Goal: Task Accomplishment & Management: Manage account settings

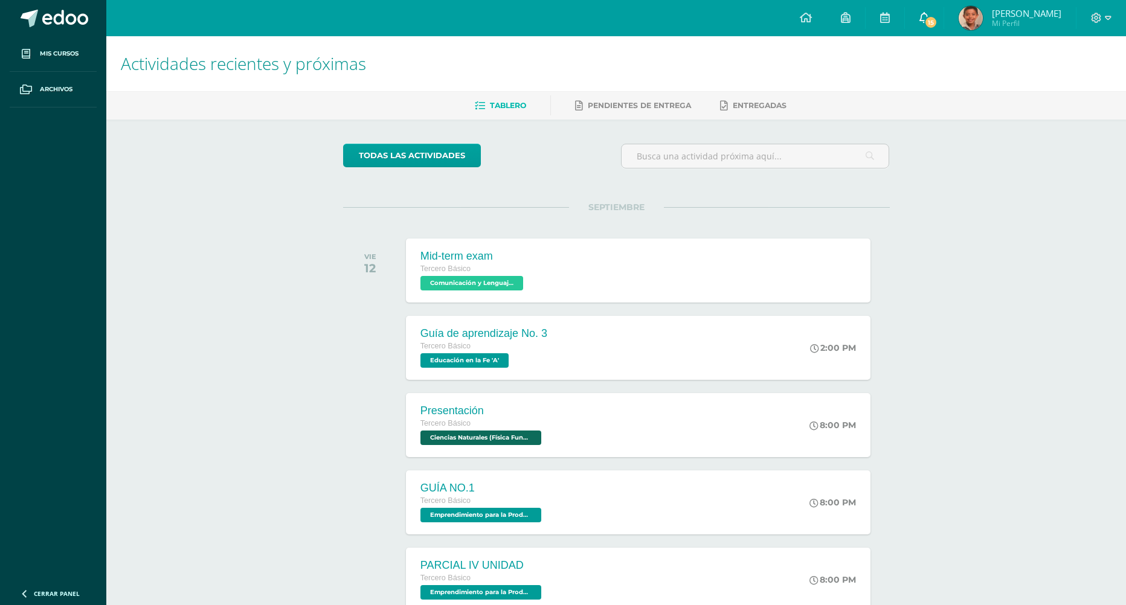
click at [937, 19] on span "15" at bounding box center [930, 22] width 13 height 13
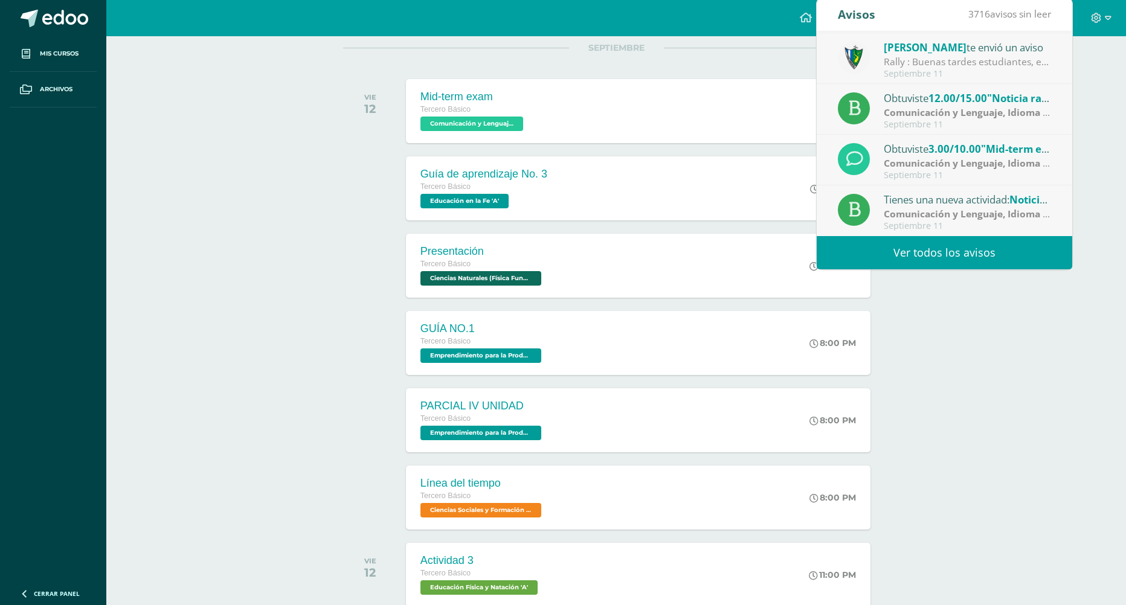
scroll to position [181, 0]
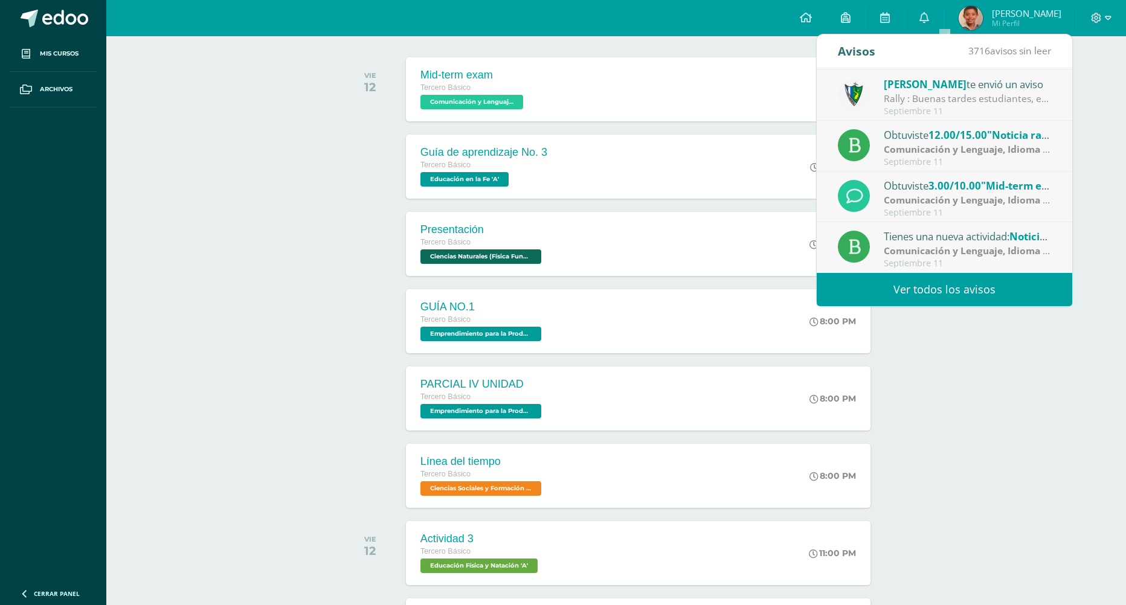
click at [922, 280] on link "Ver todos los avisos" at bounding box center [944, 289] width 255 height 33
click at [850, 291] on link "Ver todos los avisos" at bounding box center [944, 289] width 255 height 33
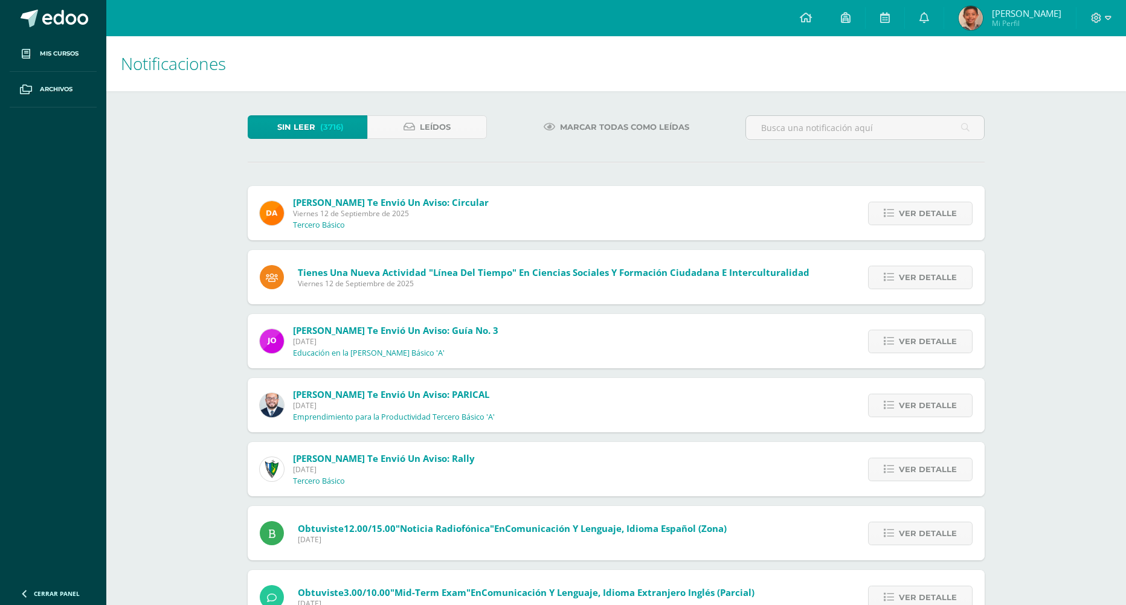
drag, startPoint x: 418, startPoint y: 110, endPoint x: 427, endPoint y: 90, distance: 21.9
click at [427, 90] on div "Notificaciones Sin leer (3716) Leídos Marcar todas como leídas Oscar Mazariegos…" at bounding box center [616, 458] width 1020 height 845
click at [409, 127] on icon at bounding box center [408, 127] width 11 height 10
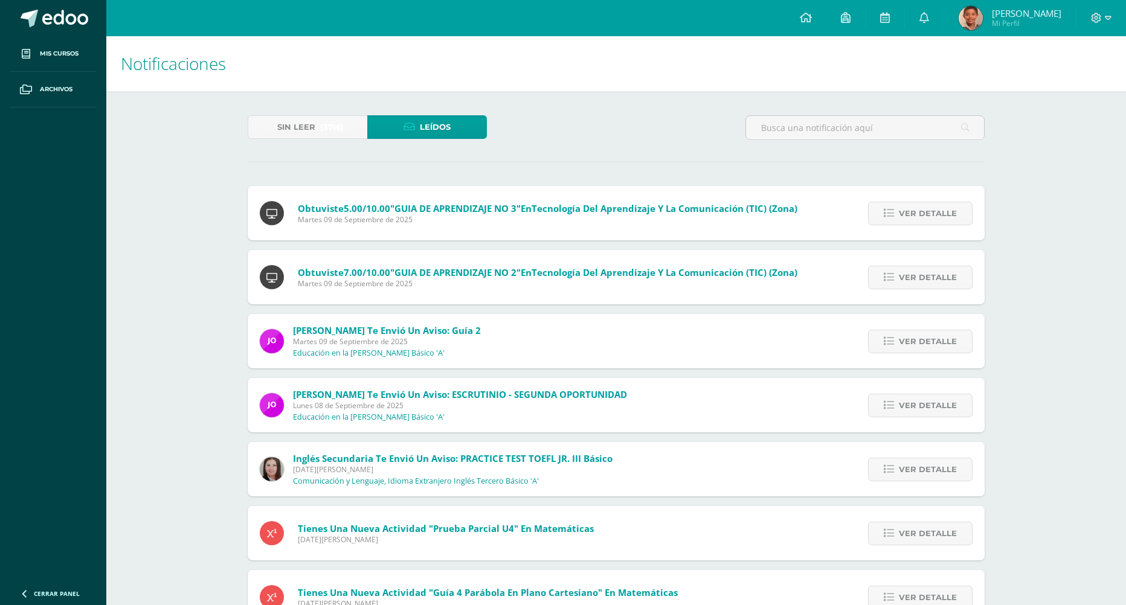
click at [308, 61] on h1 "Notificaciones" at bounding box center [616, 63] width 991 height 55
click at [304, 122] on span "Sin leer" at bounding box center [296, 127] width 38 height 22
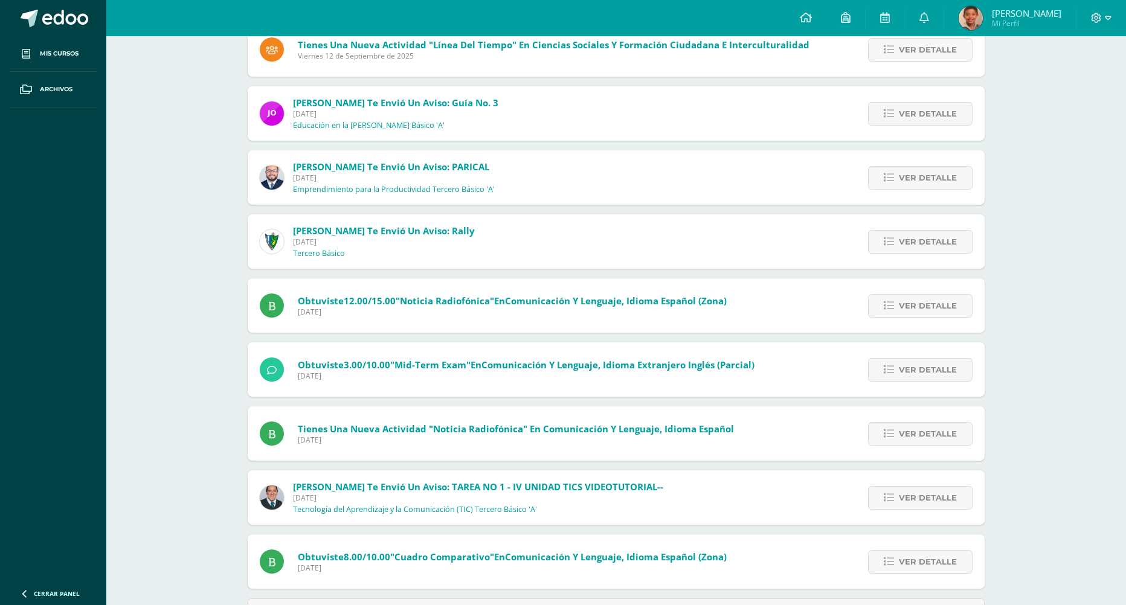
scroll to position [276, 0]
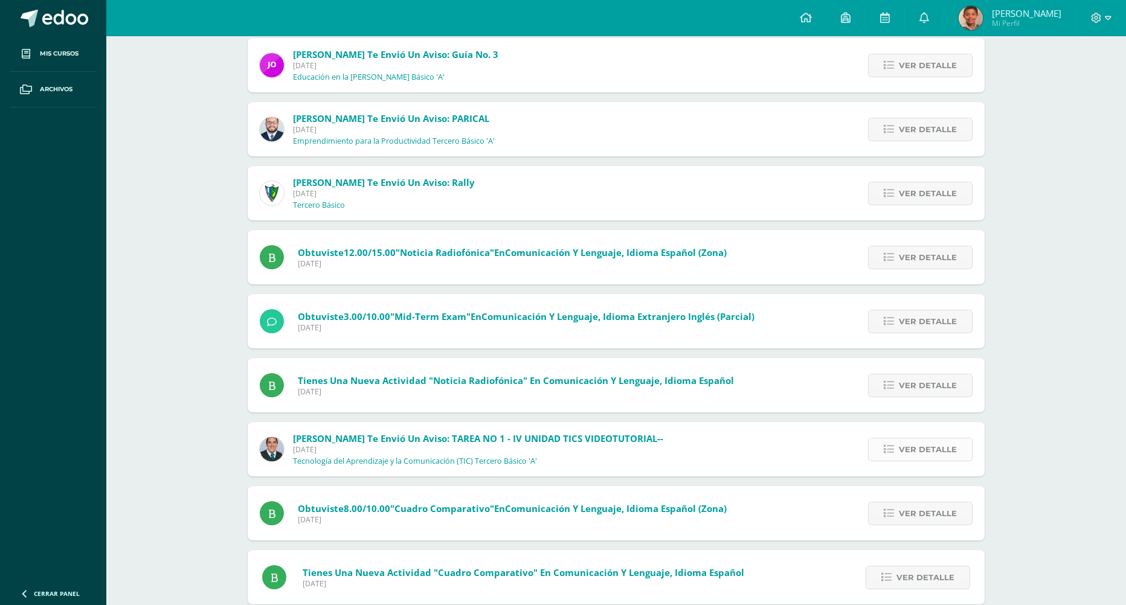
click at [918, 451] on span "Ver detalle" at bounding box center [928, 449] width 58 height 22
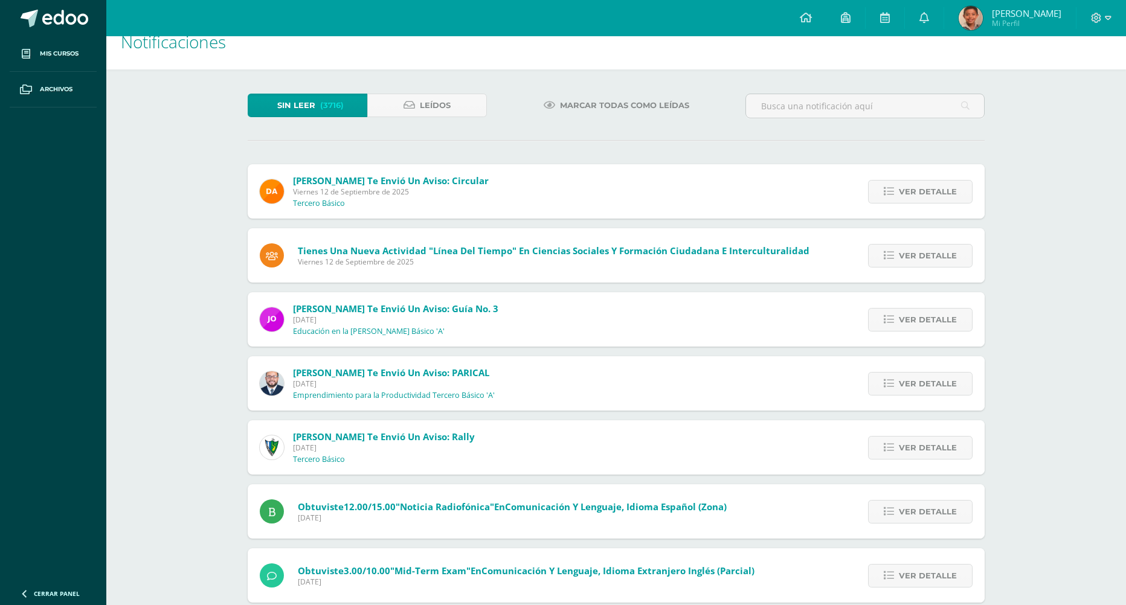
scroll to position [0, 0]
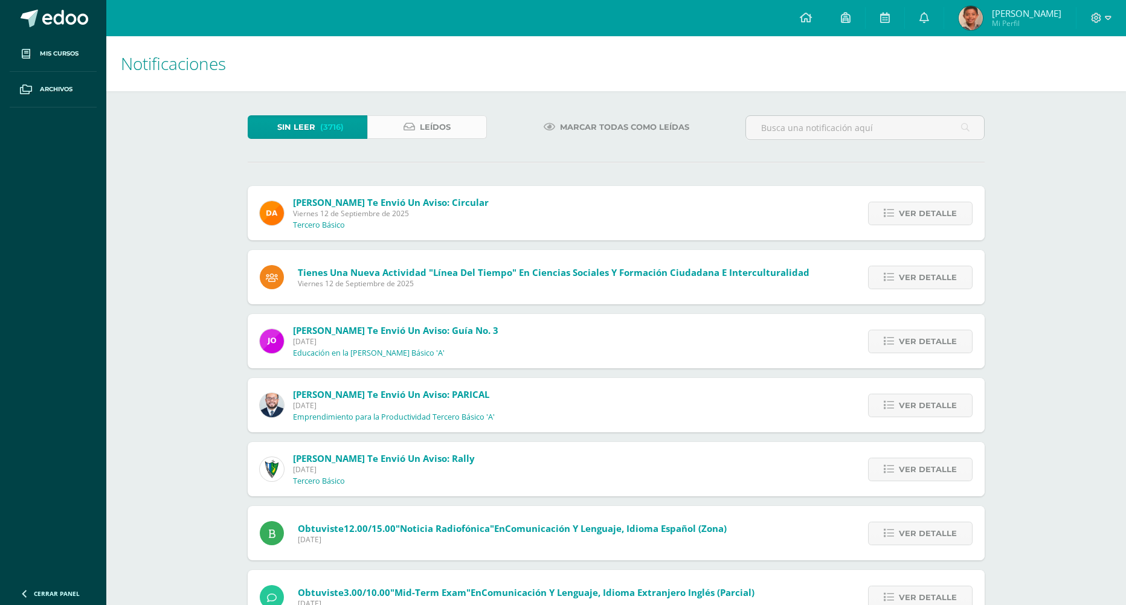
click at [431, 129] on span "Leídos" at bounding box center [435, 127] width 31 height 22
